Goal: Information Seeking & Learning: Learn about a topic

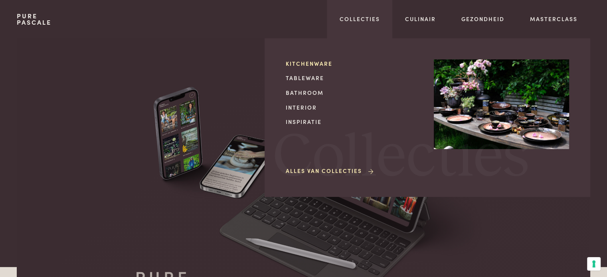
click at [307, 63] on link "Kitchenware" at bounding box center [353, 63] width 135 height 8
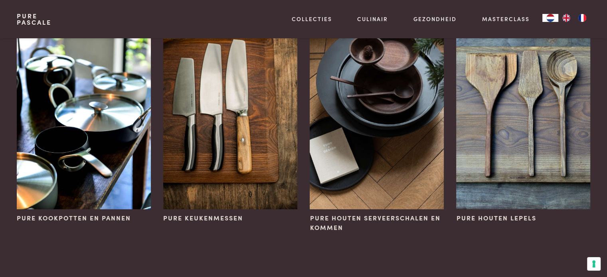
scroll to position [120, 0]
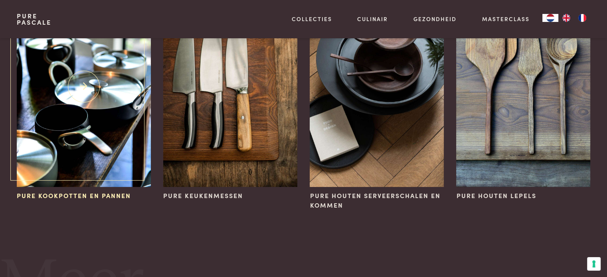
click at [100, 125] on img at bounding box center [84, 86] width 134 height 201
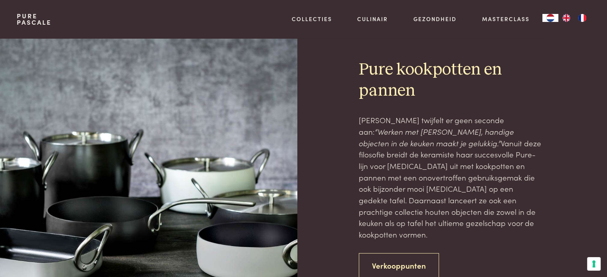
click at [407, 253] on link "Verkooppunten" at bounding box center [399, 265] width 80 height 25
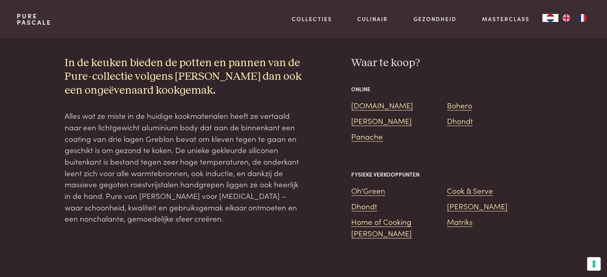
scroll to position [692, 0]
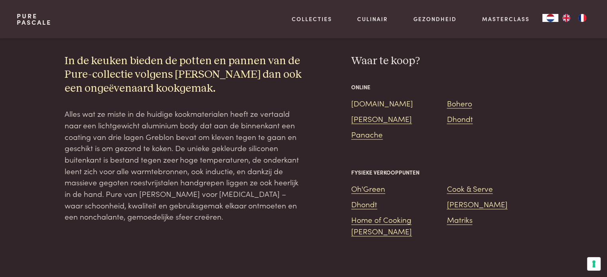
click at [368, 98] on link "[DOMAIN_NAME]" at bounding box center [382, 103] width 62 height 11
click at [376, 183] on link "Oh'Green" at bounding box center [368, 188] width 34 height 11
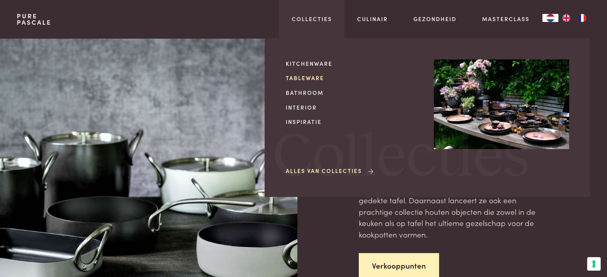
click at [311, 80] on link "Tableware" at bounding box center [353, 78] width 135 height 8
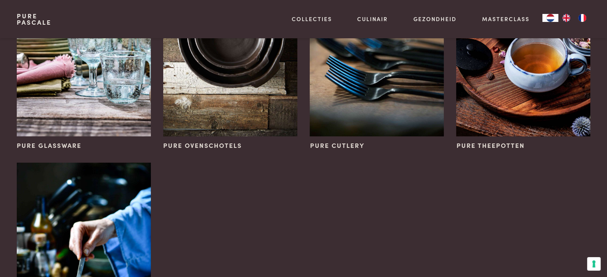
scroll to position [399, 0]
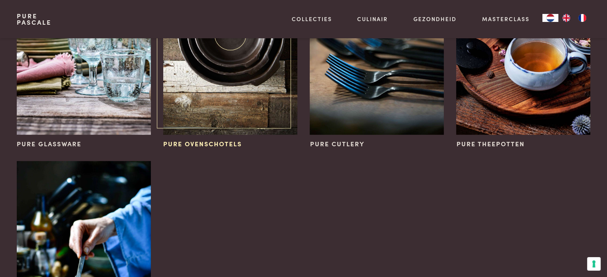
click at [211, 144] on span "Pure ovenschotels" at bounding box center [202, 144] width 79 height 10
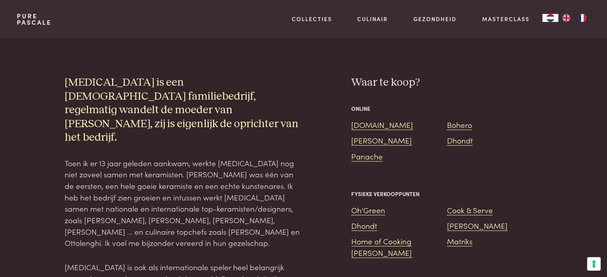
scroll to position [758, 0]
click at [364, 220] on link "Dhondt" at bounding box center [364, 225] width 26 height 11
click at [473, 204] on link "Cook & Serve" at bounding box center [470, 209] width 46 height 11
click at [453, 220] on link "Van Hie" at bounding box center [477, 225] width 61 height 11
click at [463, 235] on link "Matriks" at bounding box center [460, 240] width 26 height 11
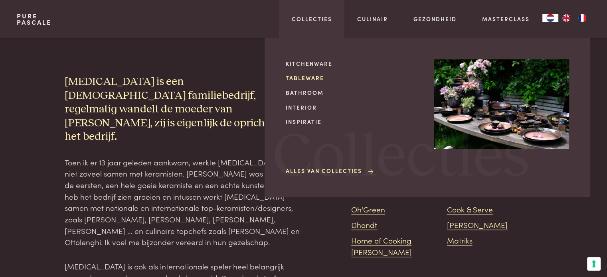
click at [300, 77] on link "Tableware" at bounding box center [353, 78] width 135 height 8
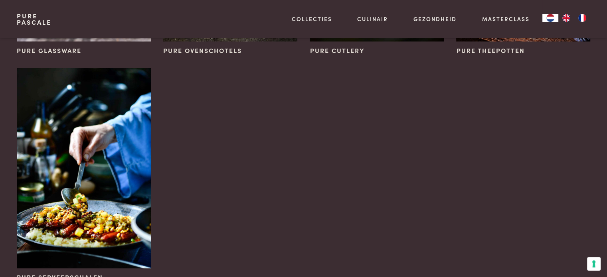
scroll to position [559, 0]
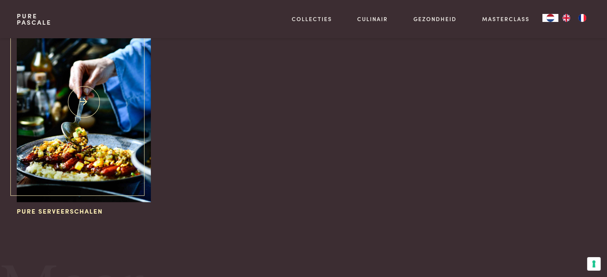
click at [65, 212] on span "Pure serveerschalen" at bounding box center [60, 212] width 86 height 10
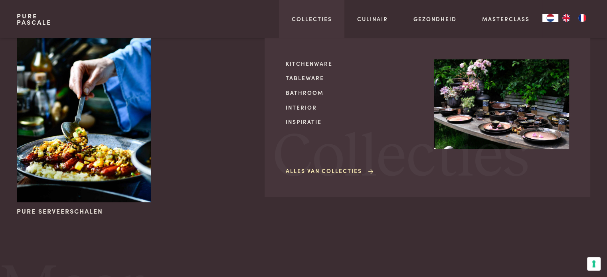
click at [321, 170] on link "Alles van Collecties" at bounding box center [330, 171] width 89 height 8
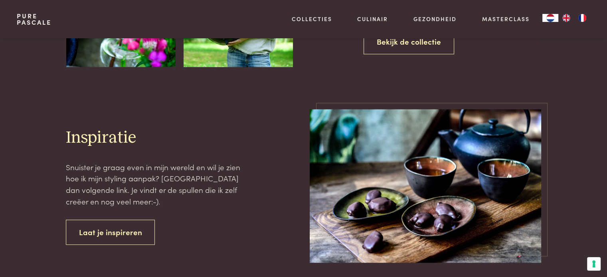
scroll to position [798, 0]
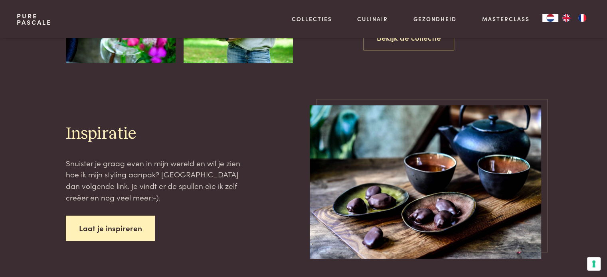
click at [117, 227] on link "Laat je inspireren" at bounding box center [110, 228] width 89 height 25
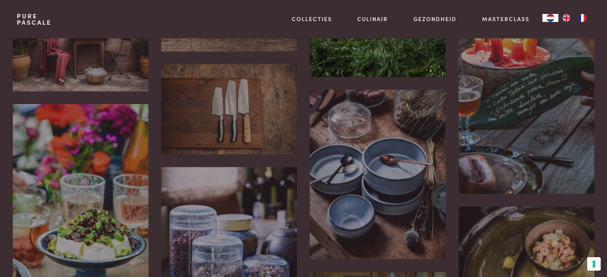
scroll to position [718, 0]
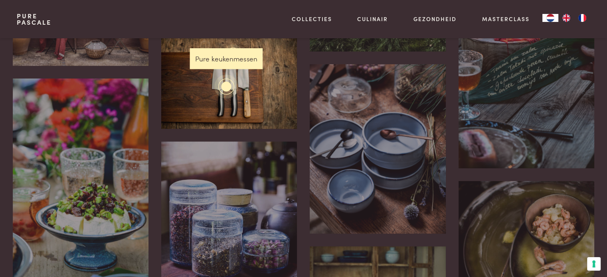
click at [228, 84] on div at bounding box center [227, 86] width 10 height 10
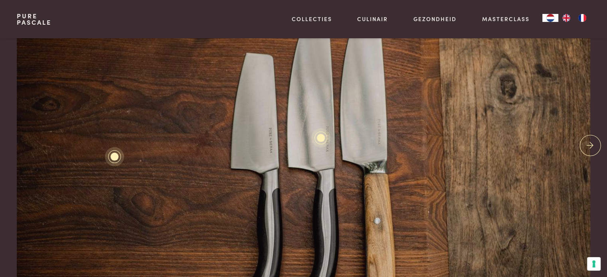
scroll to position [160, 0]
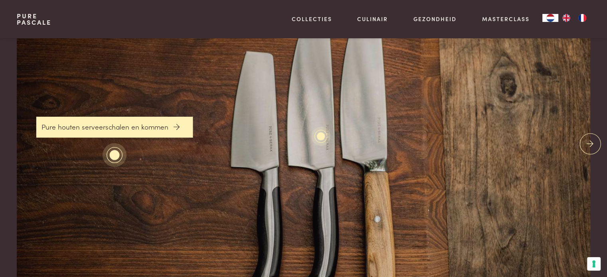
click at [114, 158] on div at bounding box center [114, 155] width 10 height 10
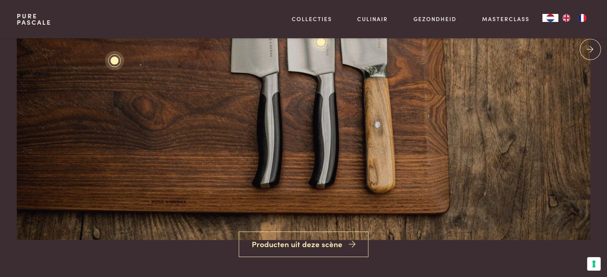
scroll to position [279, 0]
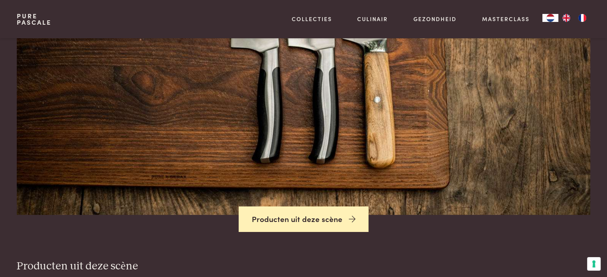
click at [295, 218] on link "Producten uit deze scène" at bounding box center [304, 220] width 130 height 26
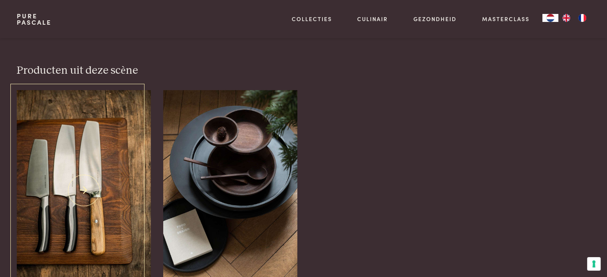
scroll to position [476, 0]
click at [83, 187] on img at bounding box center [84, 190] width 134 height 201
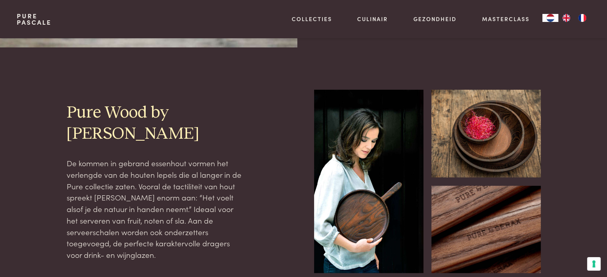
scroll to position [80, 0]
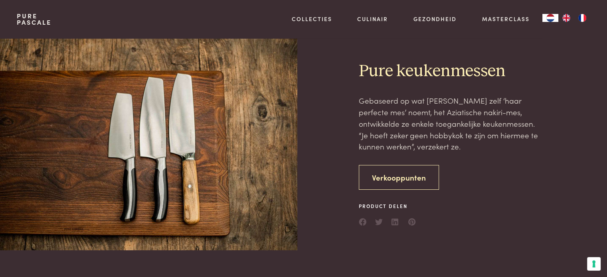
click at [403, 178] on link "Verkooppunten" at bounding box center [399, 177] width 80 height 25
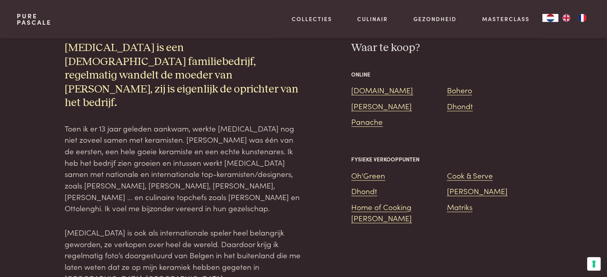
scroll to position [504, 0]
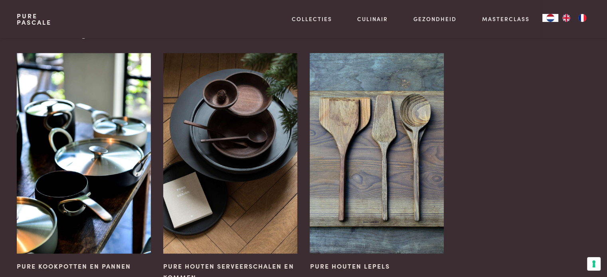
scroll to position [943, 0]
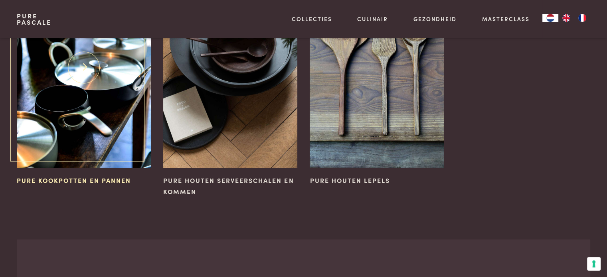
click at [76, 176] on span "Pure kookpotten en pannen" at bounding box center [74, 180] width 114 height 9
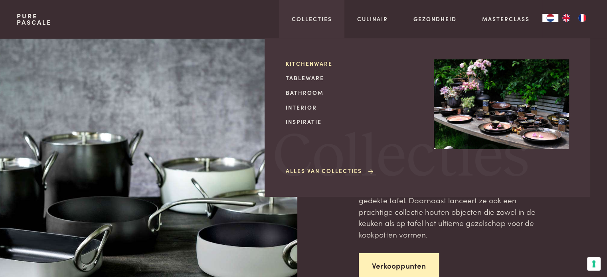
click at [313, 64] on link "Kitchenware" at bounding box center [353, 63] width 135 height 8
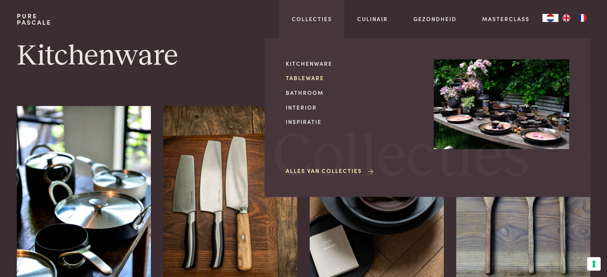
click at [303, 78] on link "Tableware" at bounding box center [353, 78] width 135 height 8
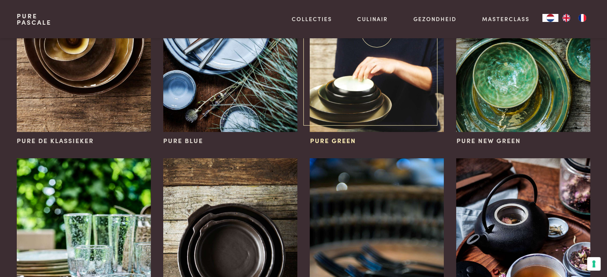
scroll to position [239, 0]
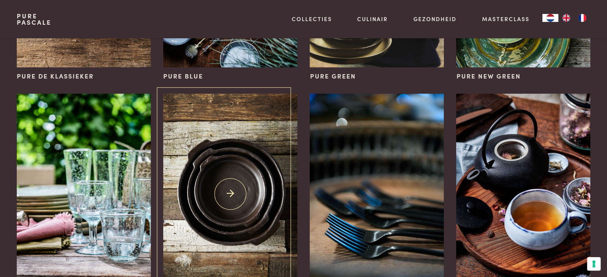
click at [232, 195] on img at bounding box center [230, 194] width 134 height 201
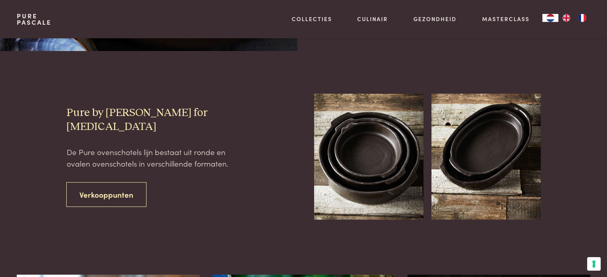
scroll to position [200, 0]
click at [365, 165] on img at bounding box center [368, 157] width 109 height 127
